Goal: Task Accomplishment & Management: Manage account settings

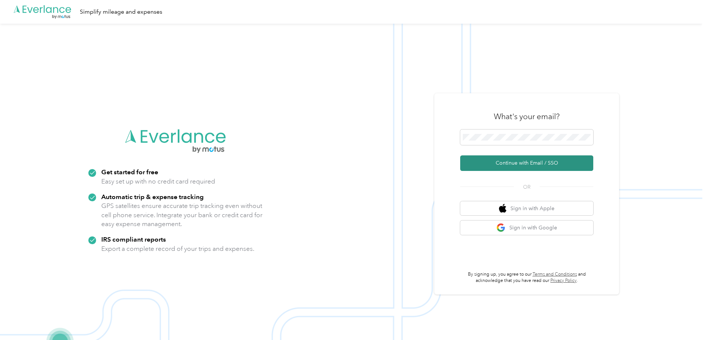
click at [531, 161] on button "Continue with Email / SSO" at bounding box center [526, 163] width 133 height 16
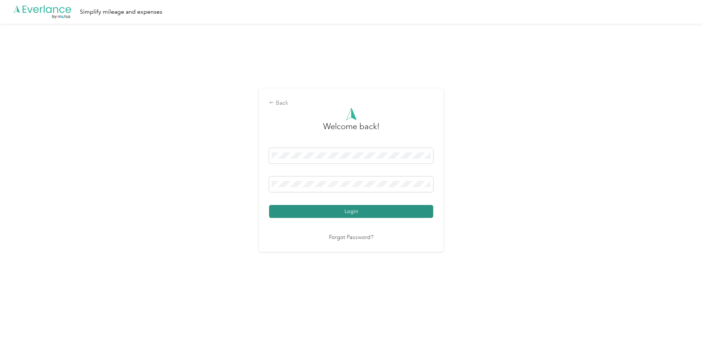
click at [371, 210] on button "Login" at bounding box center [351, 211] width 164 height 13
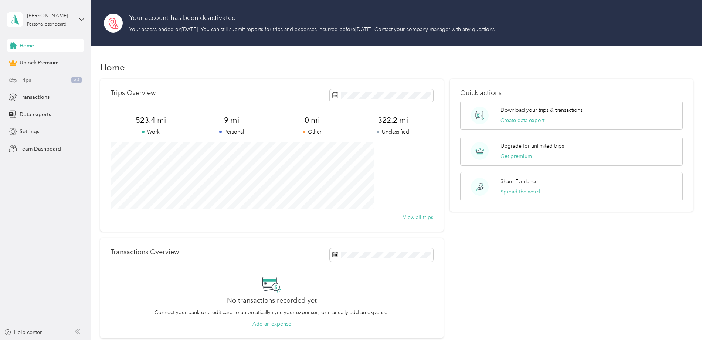
click at [27, 78] on span "Trips" at bounding box center [25, 80] width 11 height 8
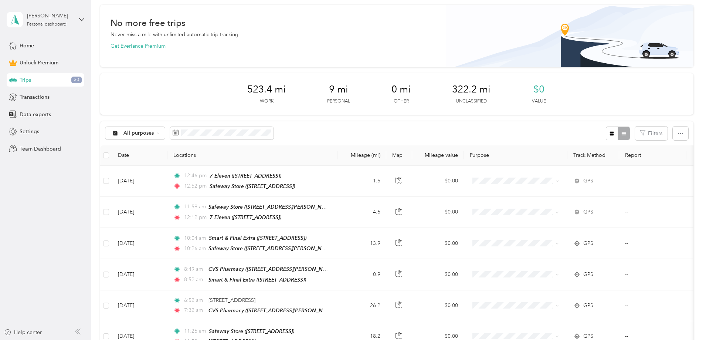
scroll to position [111, 0]
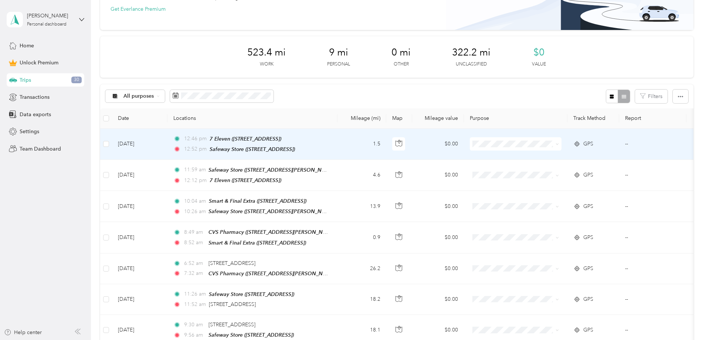
click at [559, 143] on icon at bounding box center [557, 143] width 3 height 3
click at [594, 157] on span "Work" at bounding box center [572, 157] width 68 height 8
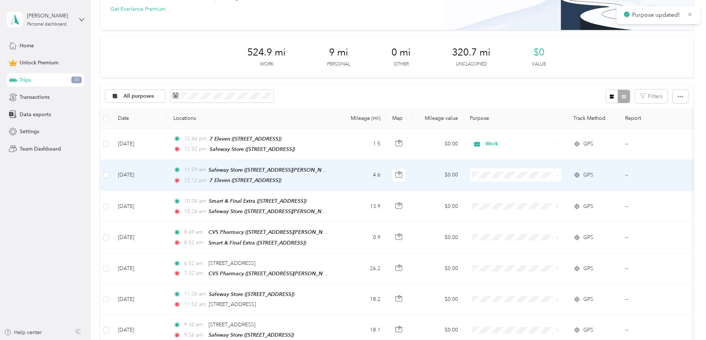
click at [562, 171] on span at bounding box center [516, 174] width 92 height 13
click at [559, 175] on icon at bounding box center [557, 175] width 3 height 3
click at [592, 186] on span "Work" at bounding box center [572, 188] width 68 height 8
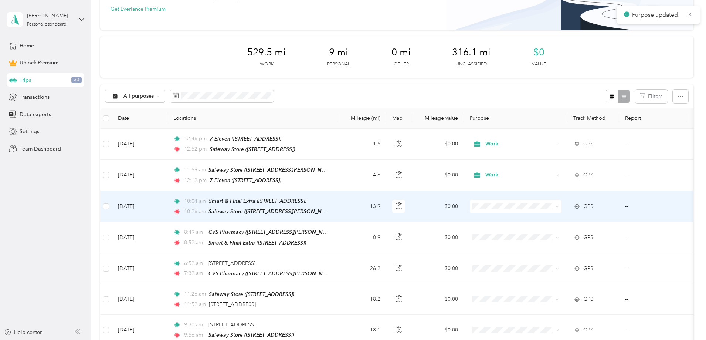
click at [559, 205] on icon at bounding box center [557, 206] width 3 height 3
click at [596, 219] on li "Work" at bounding box center [565, 218] width 92 height 13
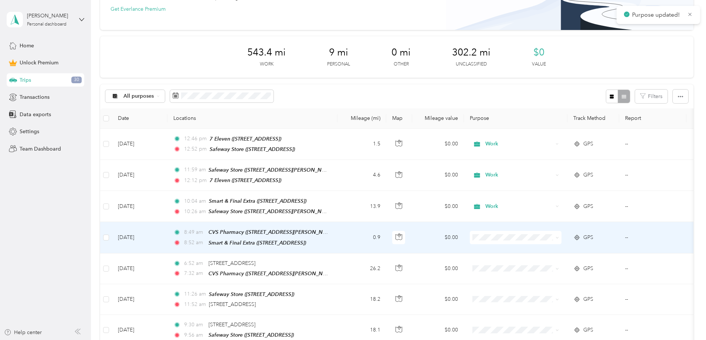
click at [559, 236] on icon at bounding box center [557, 237] width 3 height 3
click at [590, 247] on span "Work" at bounding box center [572, 249] width 68 height 8
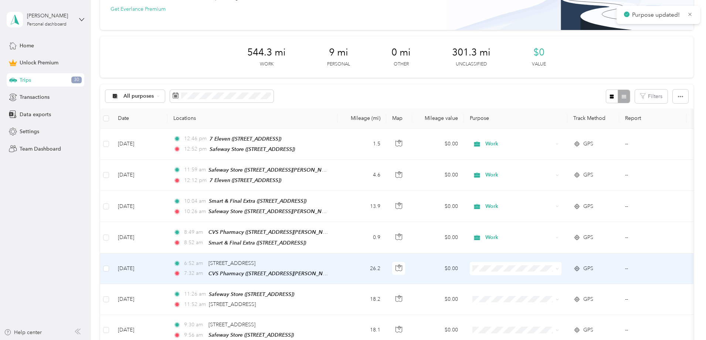
click at [559, 267] on icon at bounding box center [557, 268] width 3 height 3
click at [545, 172] on span "Work" at bounding box center [572, 174] width 68 height 8
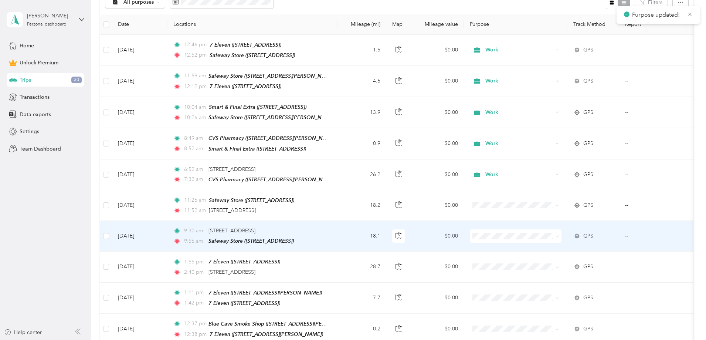
scroll to position [222, 0]
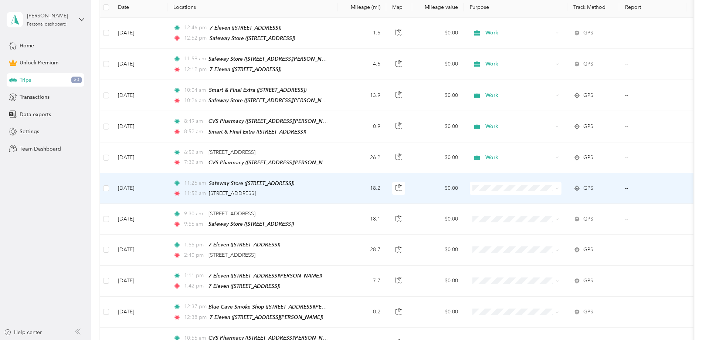
click at [559, 187] on icon at bounding box center [557, 188] width 3 height 3
click at [586, 200] on li "Work" at bounding box center [565, 198] width 92 height 13
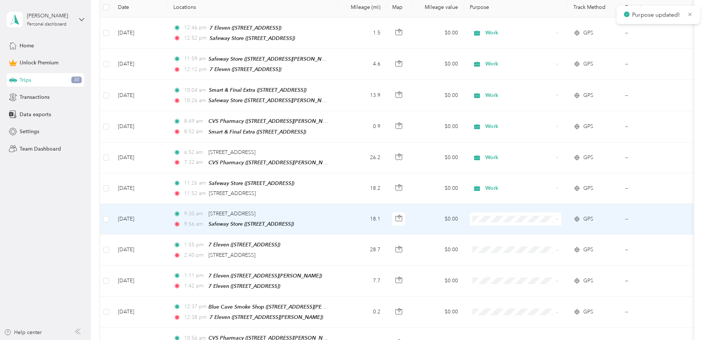
click at [559, 217] on icon at bounding box center [557, 218] width 3 height 3
click at [589, 232] on li "Work" at bounding box center [565, 229] width 92 height 13
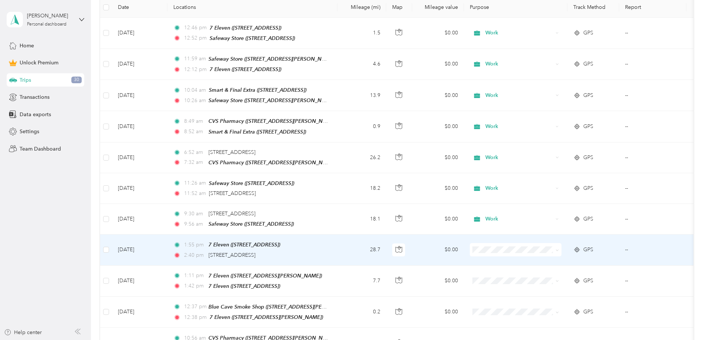
click at [559, 249] on icon at bounding box center [557, 250] width 3 height 3
click at [540, 153] on span "Work" at bounding box center [572, 154] width 68 height 8
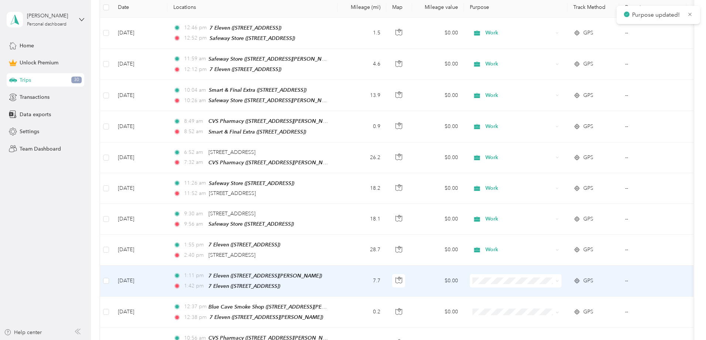
click at [562, 275] on span at bounding box center [516, 280] width 92 height 13
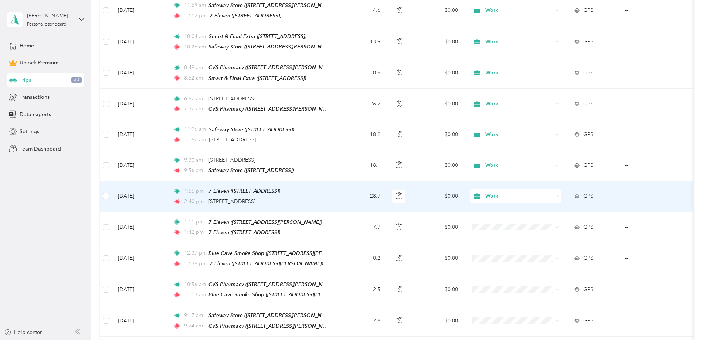
scroll to position [296, 0]
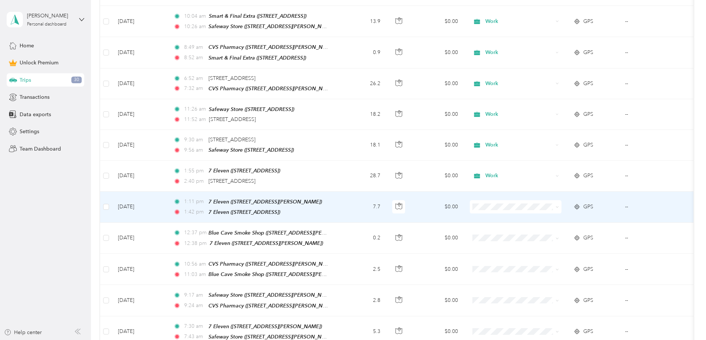
click at [559, 205] on icon at bounding box center [557, 206] width 3 height 3
click at [581, 216] on span "Work" at bounding box center [572, 216] width 68 height 8
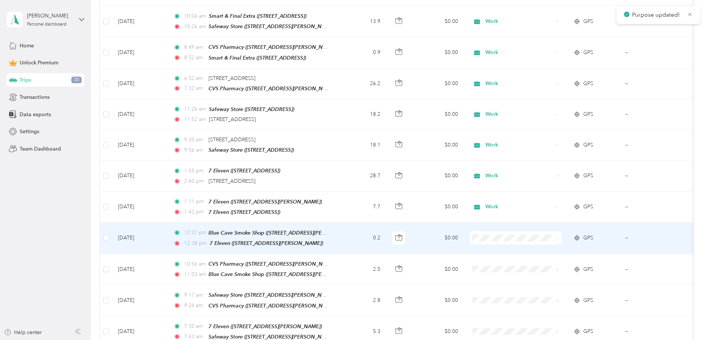
click at [559, 237] on icon at bounding box center [557, 238] width 3 height 3
click at [580, 245] on span "Work" at bounding box center [572, 246] width 68 height 8
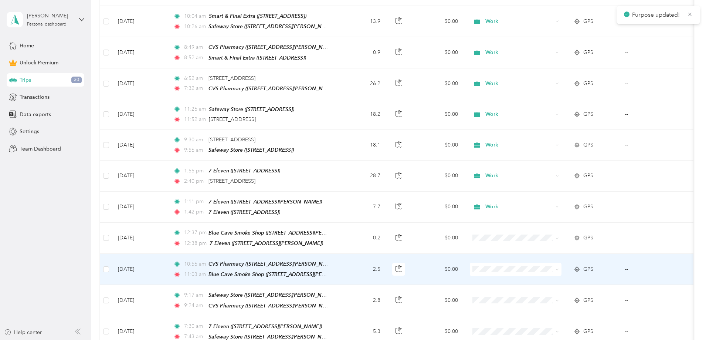
click at [562, 263] on span at bounding box center [516, 269] width 92 height 13
click at [559, 268] on icon at bounding box center [557, 269] width 3 height 3
click at [552, 171] on span "Work" at bounding box center [572, 172] width 68 height 8
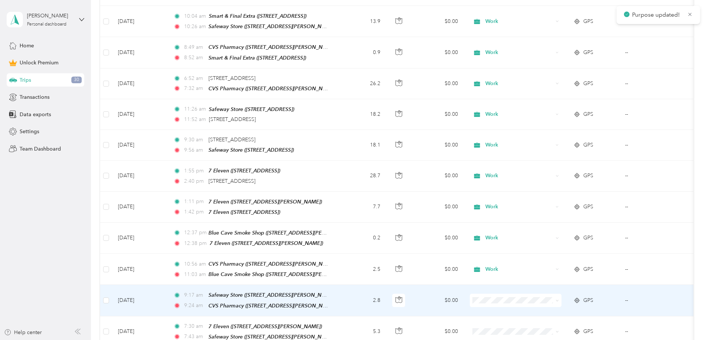
click at [559, 299] on icon at bounding box center [557, 300] width 3 height 3
click at [554, 200] on span "Work" at bounding box center [572, 200] width 68 height 8
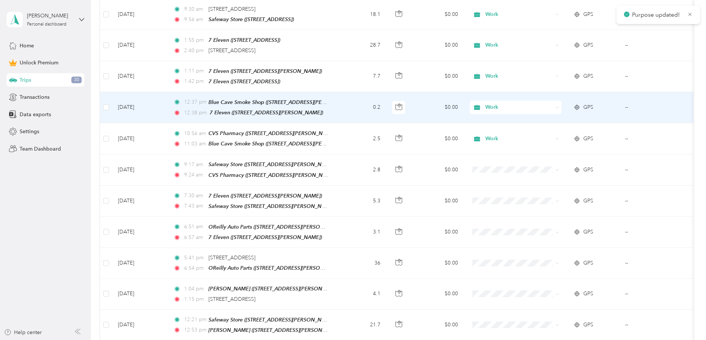
scroll to position [444, 0]
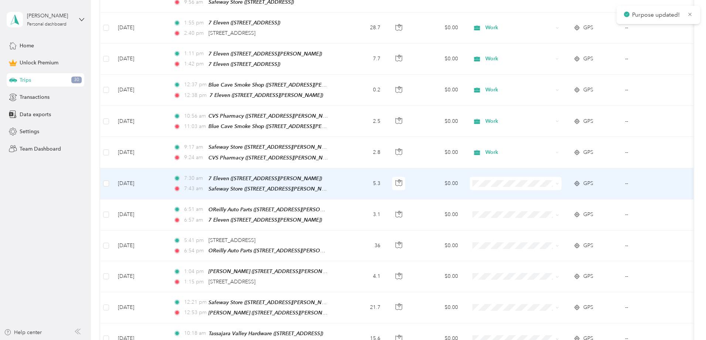
click at [559, 182] on icon at bounding box center [557, 183] width 3 height 3
click at [567, 188] on span "Work" at bounding box center [572, 190] width 68 height 8
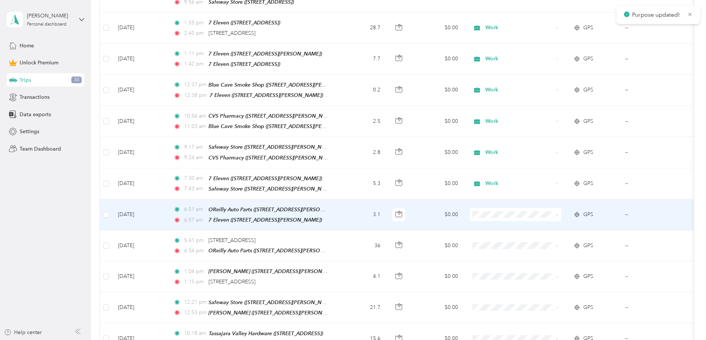
click at [559, 211] on span at bounding box center [557, 214] width 3 height 6
click at [559, 213] on icon at bounding box center [557, 214] width 3 height 3
click at [582, 219] on span "Work" at bounding box center [572, 220] width 68 height 8
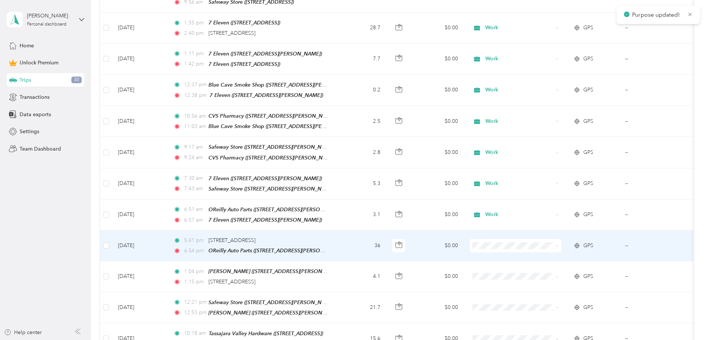
click at [559, 244] on icon at bounding box center [557, 245] width 3 height 3
click at [564, 249] on span "Work" at bounding box center [572, 251] width 68 height 8
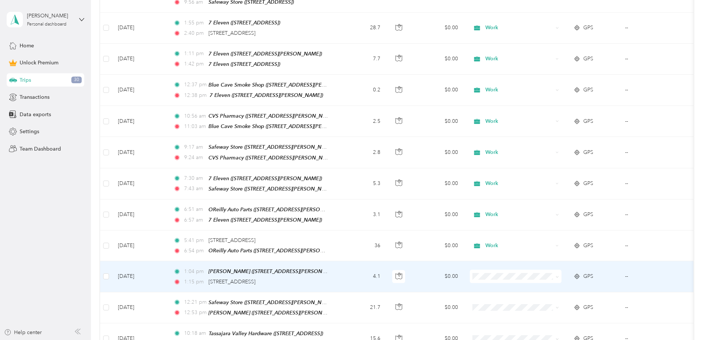
click at [559, 273] on span at bounding box center [557, 276] width 3 height 6
click at [558, 276] on icon at bounding box center [557, 276] width 2 height 1
click at [544, 176] on span "Work" at bounding box center [572, 176] width 68 height 8
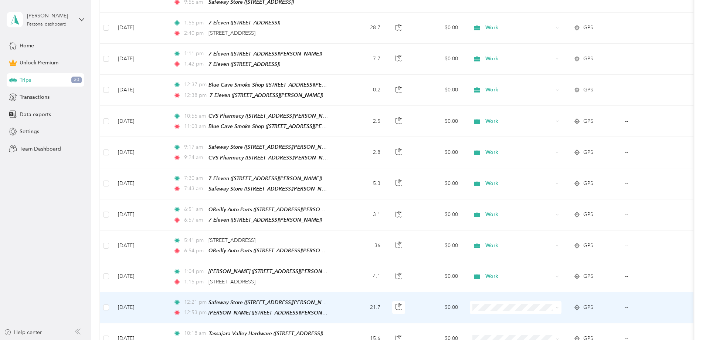
click at [559, 306] on icon at bounding box center [557, 307] width 3 height 3
click at [546, 204] on span "Work" at bounding box center [572, 206] width 68 height 8
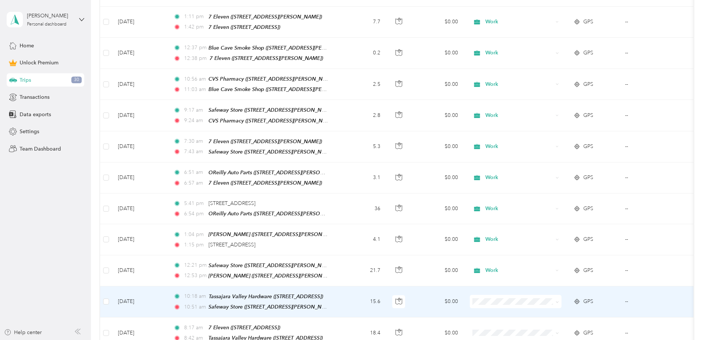
click at [558, 301] on icon at bounding box center [557, 301] width 2 height 1
click at [538, 196] on span "Work" at bounding box center [572, 199] width 68 height 8
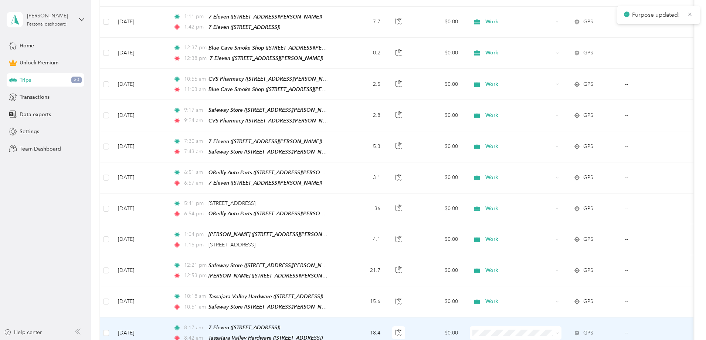
click at [559, 330] on span at bounding box center [557, 333] width 3 height 6
click at [558, 332] on icon at bounding box center [557, 332] width 2 height 1
click at [546, 229] on span "Work" at bounding box center [572, 230] width 68 height 8
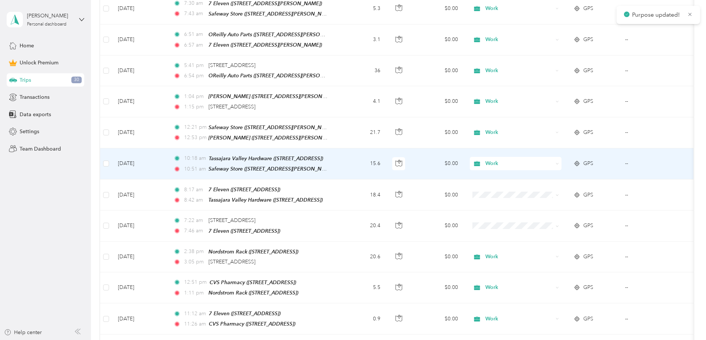
scroll to position [629, 0]
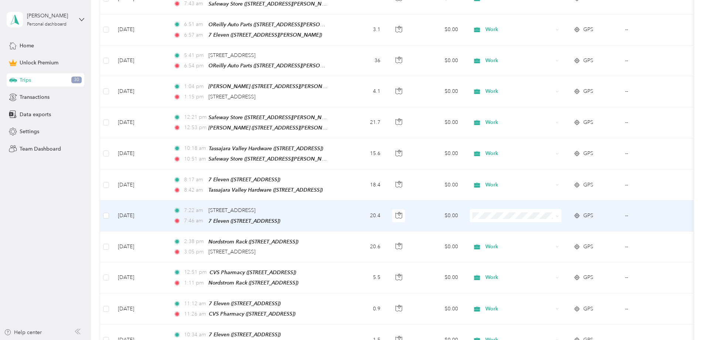
click at [559, 215] on icon at bounding box center [557, 216] width 3 height 3
click at [577, 214] on span "Work" at bounding box center [572, 218] width 68 height 8
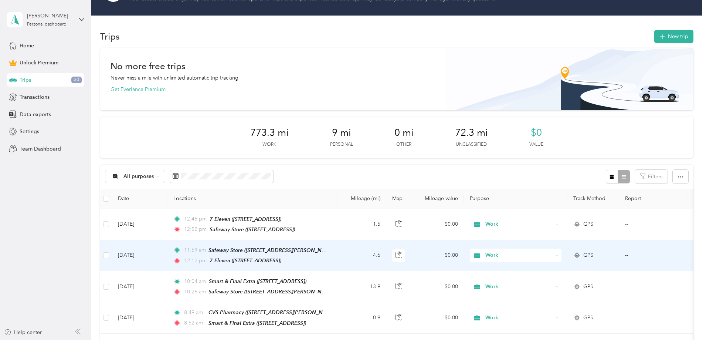
scroll to position [0, 0]
